Goal: Find specific page/section: Locate a particular part of the current website

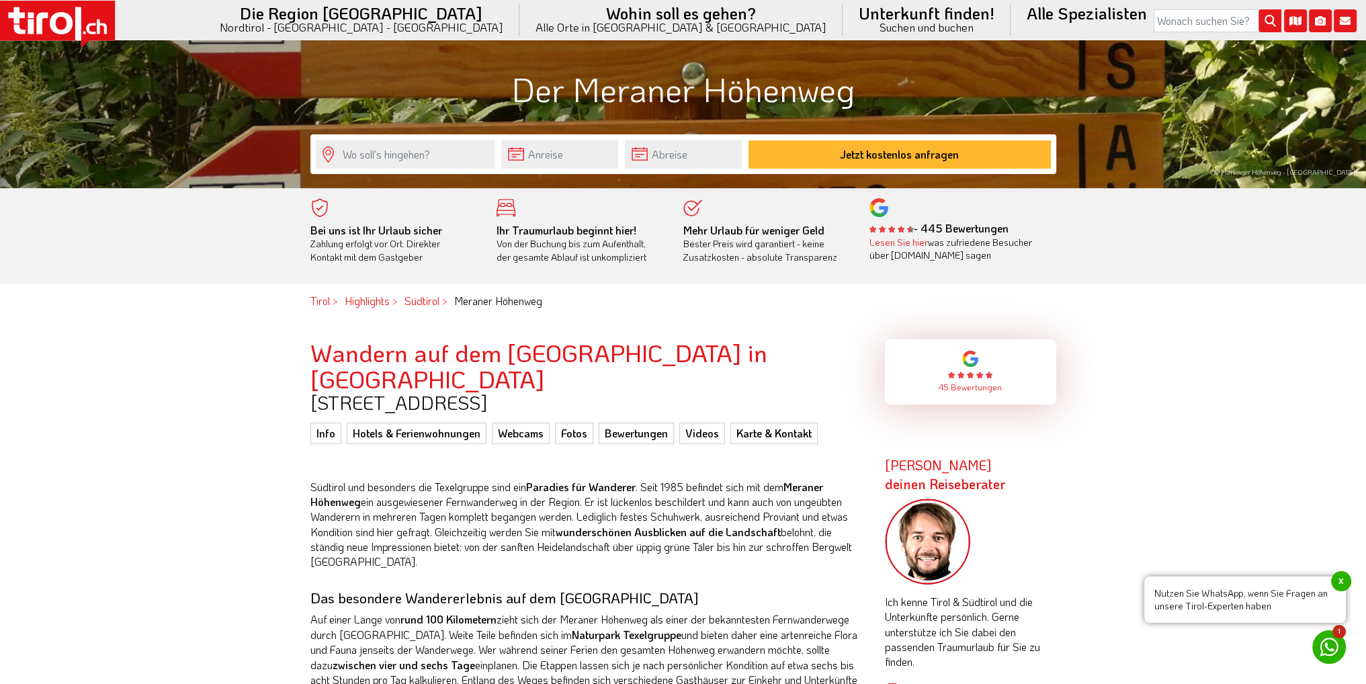
scroll to position [403, 0]
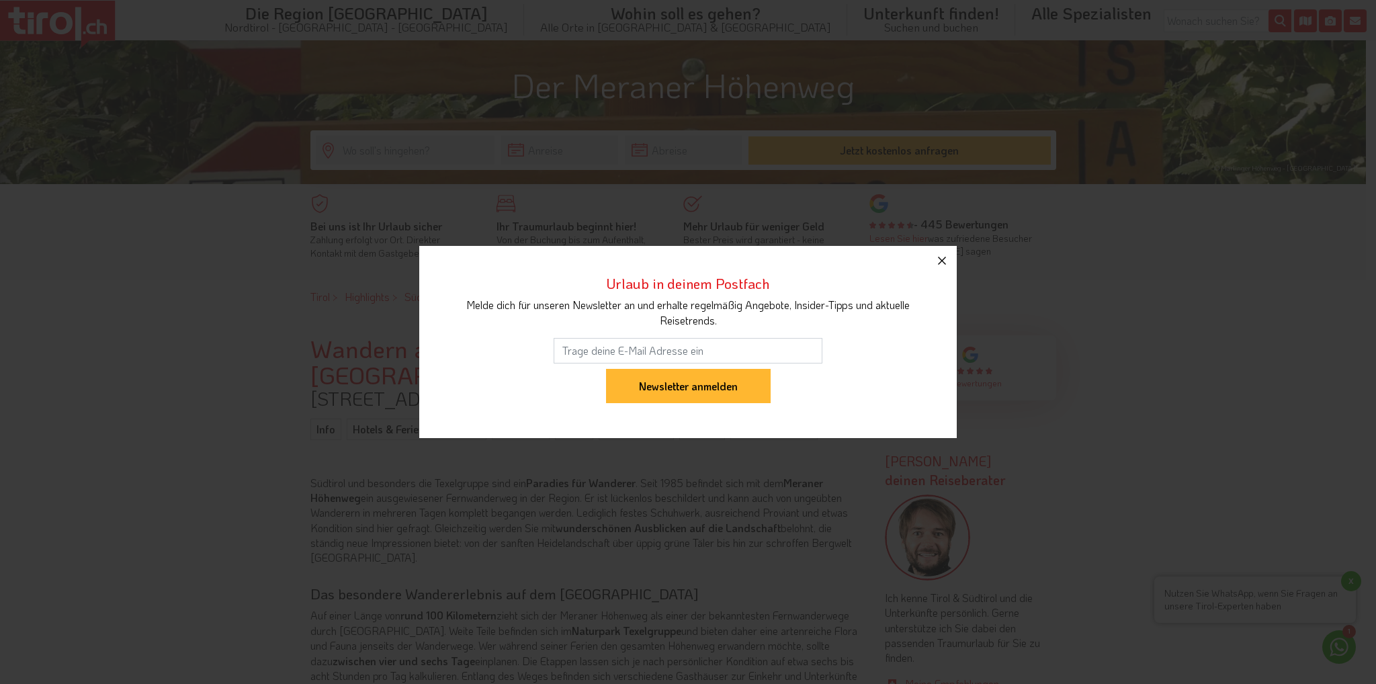
click at [943, 257] on icon "button" at bounding box center [942, 261] width 16 height 16
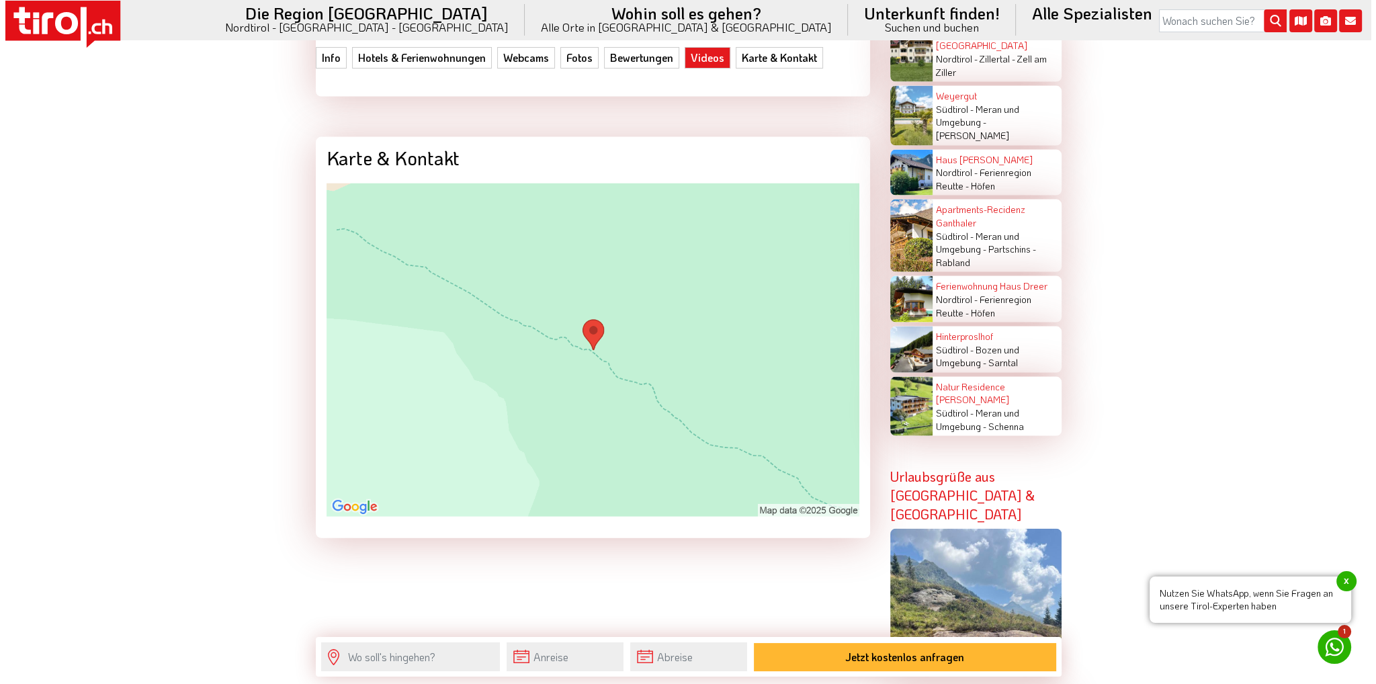
scroll to position [3829, 0]
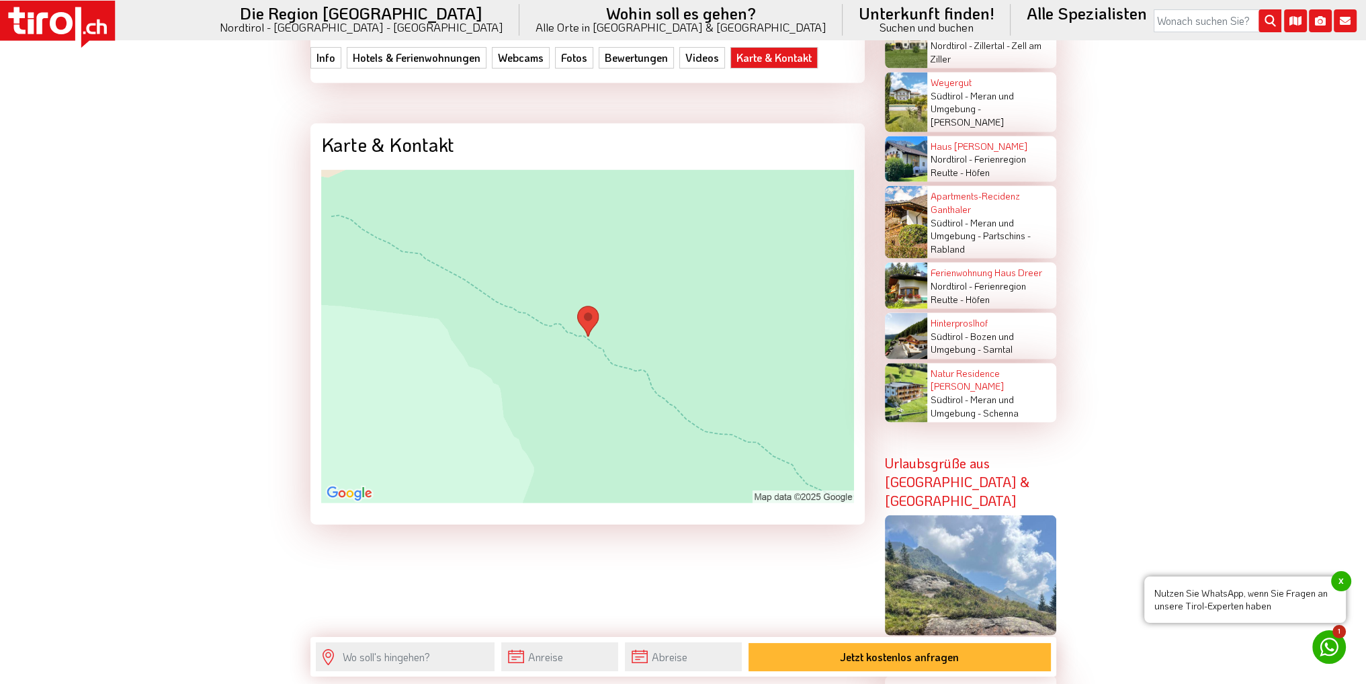
click at [674, 274] on img at bounding box center [587, 336] width 533 height 333
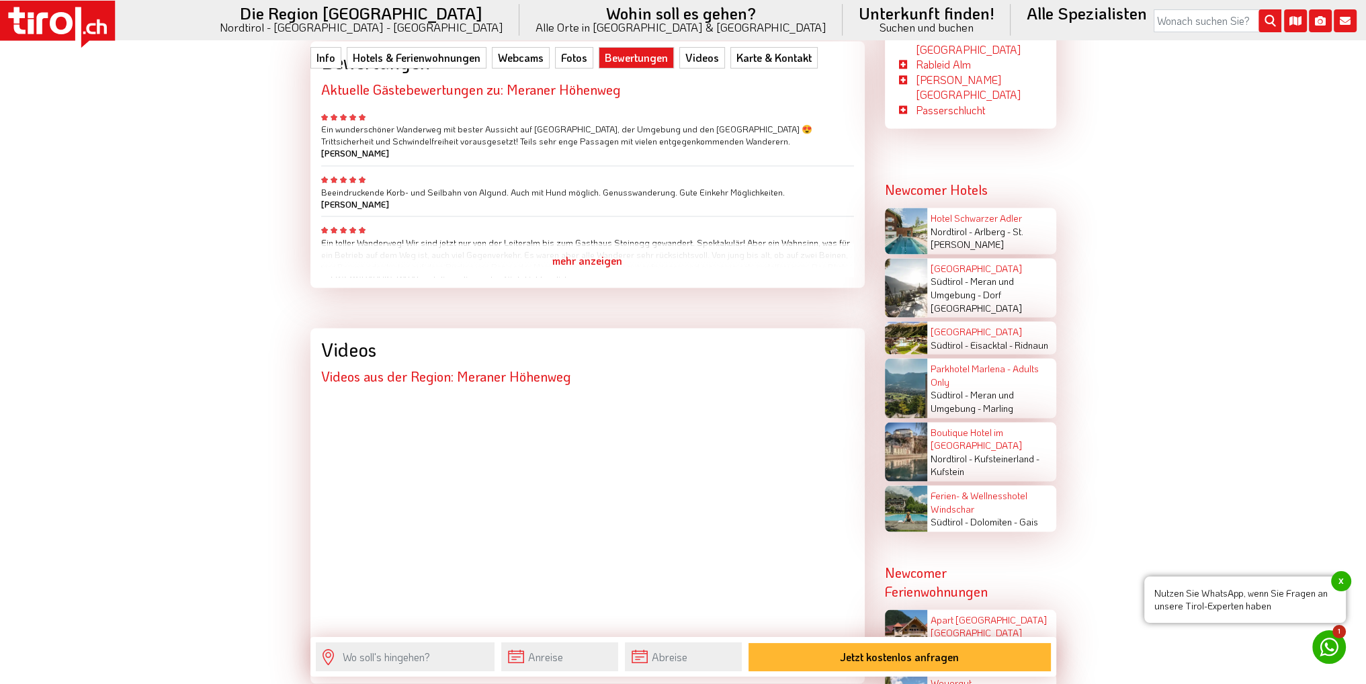
scroll to position [3082, 0]
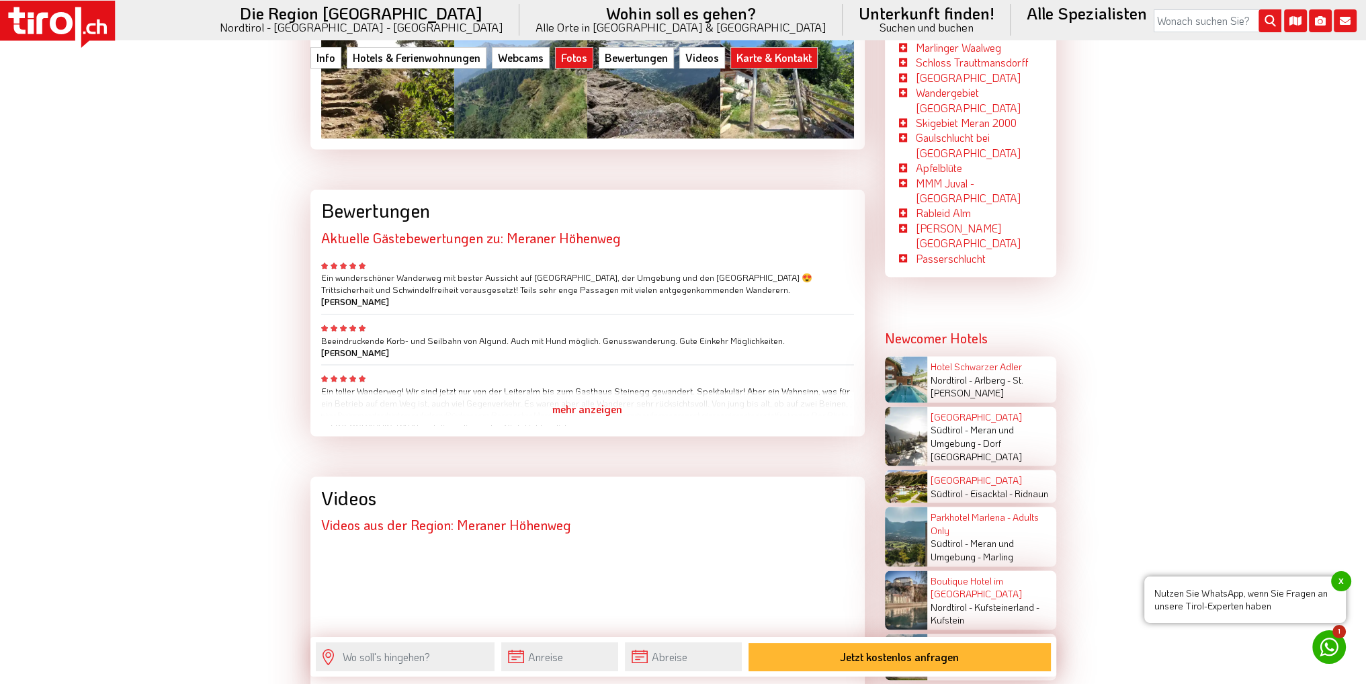
click at [737, 57] on link "Karte & Kontakt" at bounding box center [773, 57] width 87 height 21
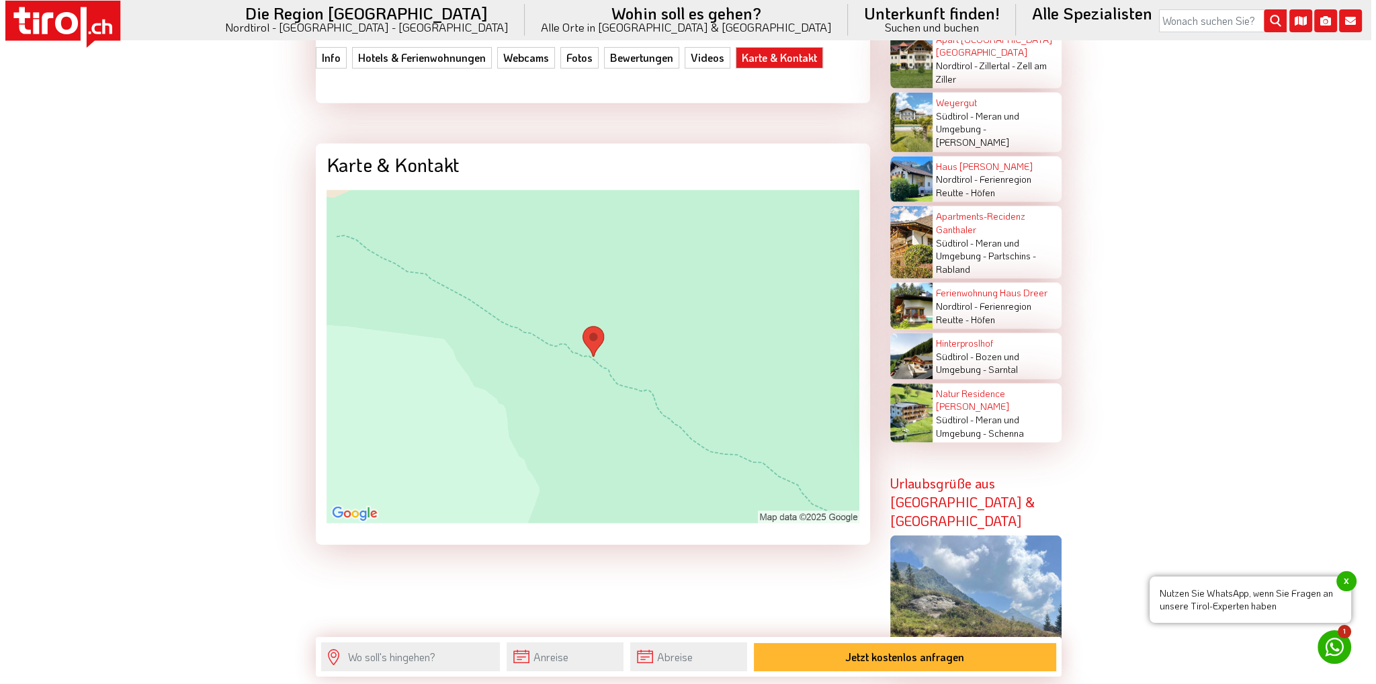
scroll to position [3825, 0]
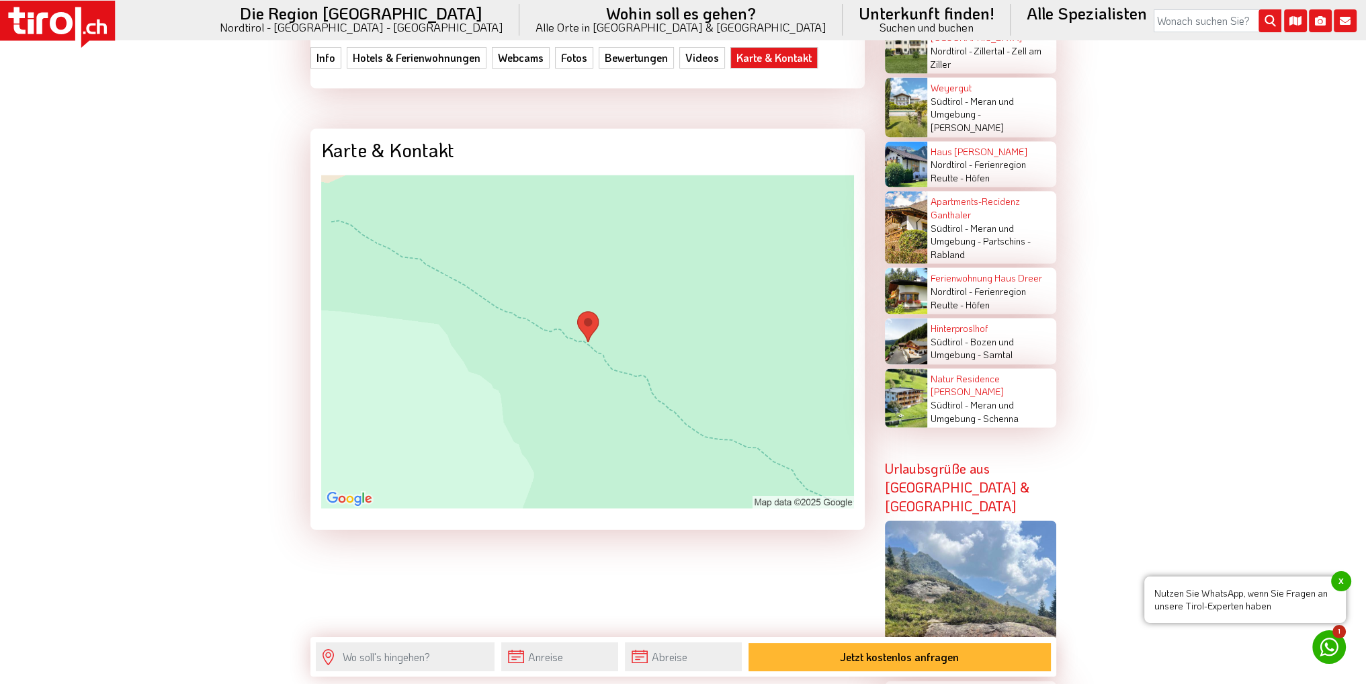
click at [723, 261] on img at bounding box center [587, 341] width 533 height 333
